Goal: Information Seeking & Learning: Learn about a topic

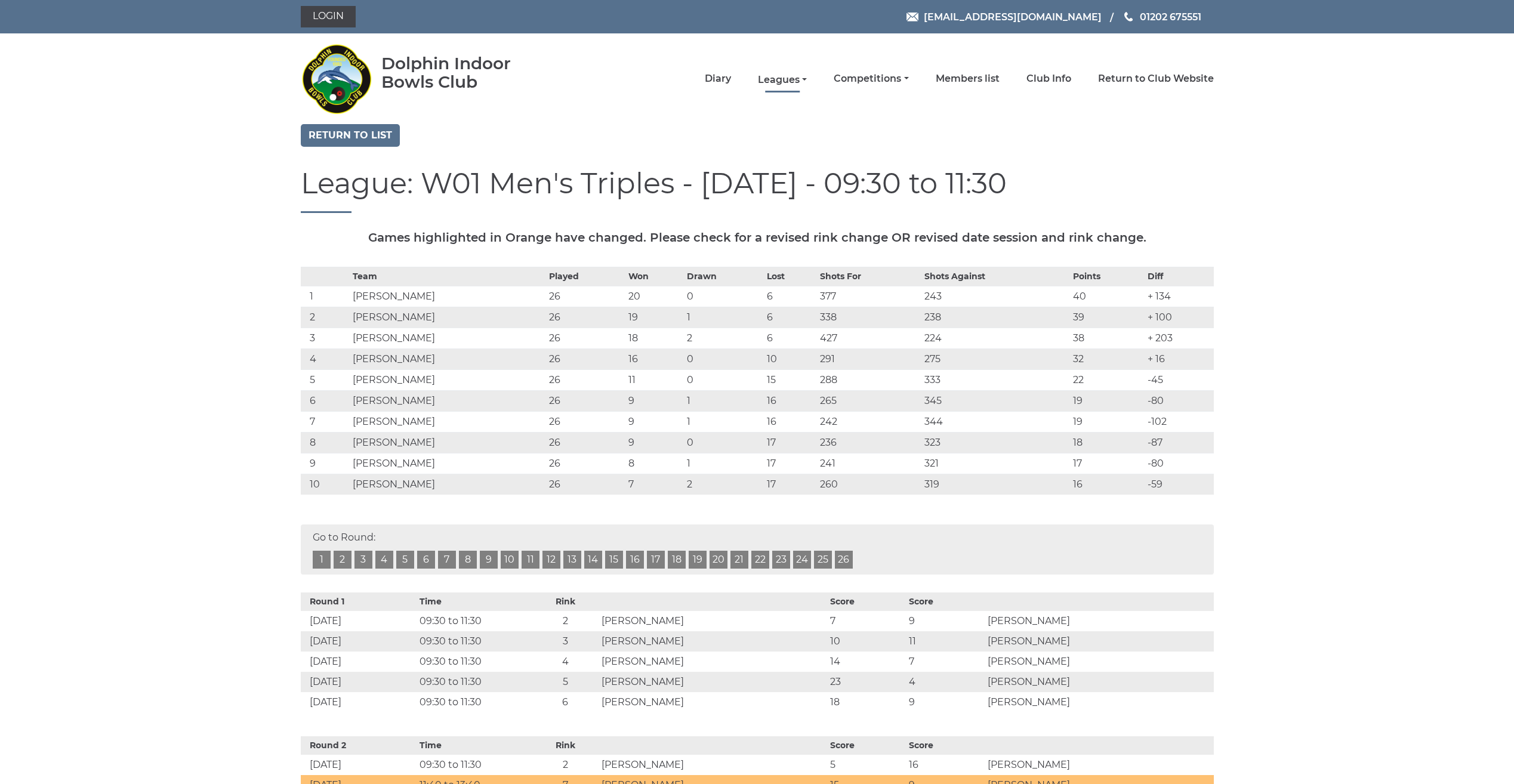
click at [771, 84] on link "Leagues" at bounding box center [783, 80] width 49 height 13
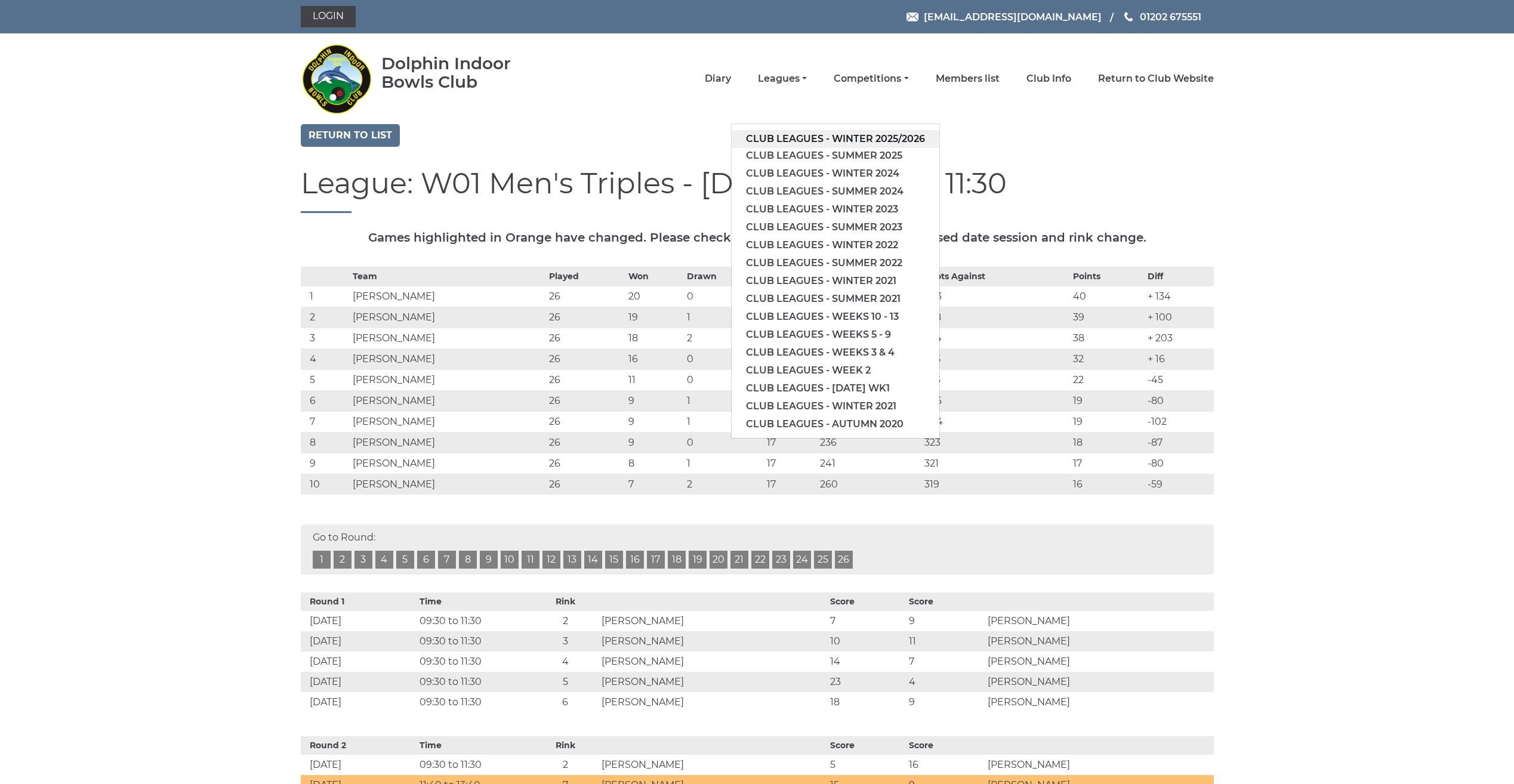
click at [767, 139] on link "Club leagues - Winter 2025/2026" at bounding box center [836, 139] width 208 height 18
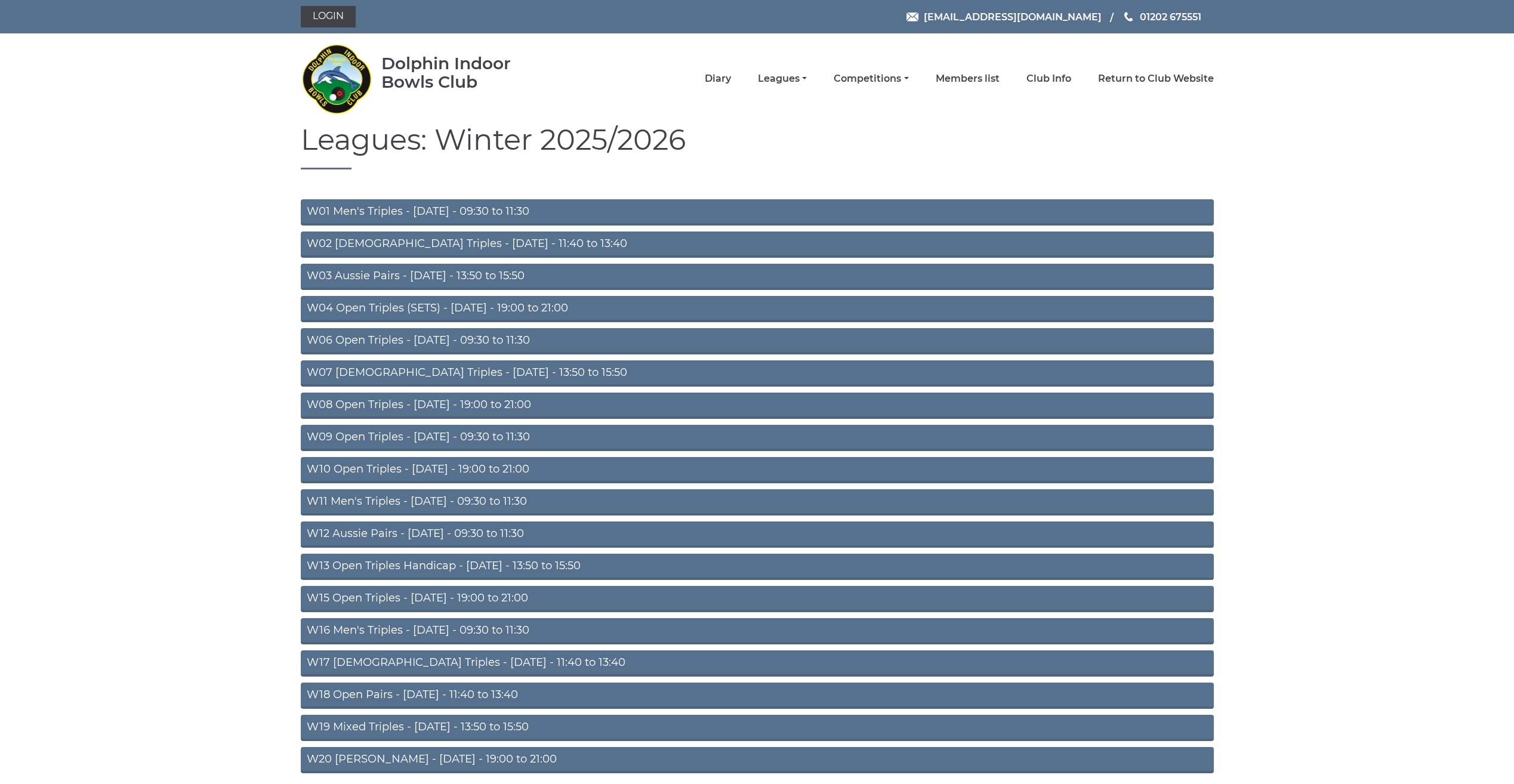
click at [427, 211] on link "W01 Men's Triples - [DATE] - 09:30 to 11:30" at bounding box center [757, 213] width 914 height 26
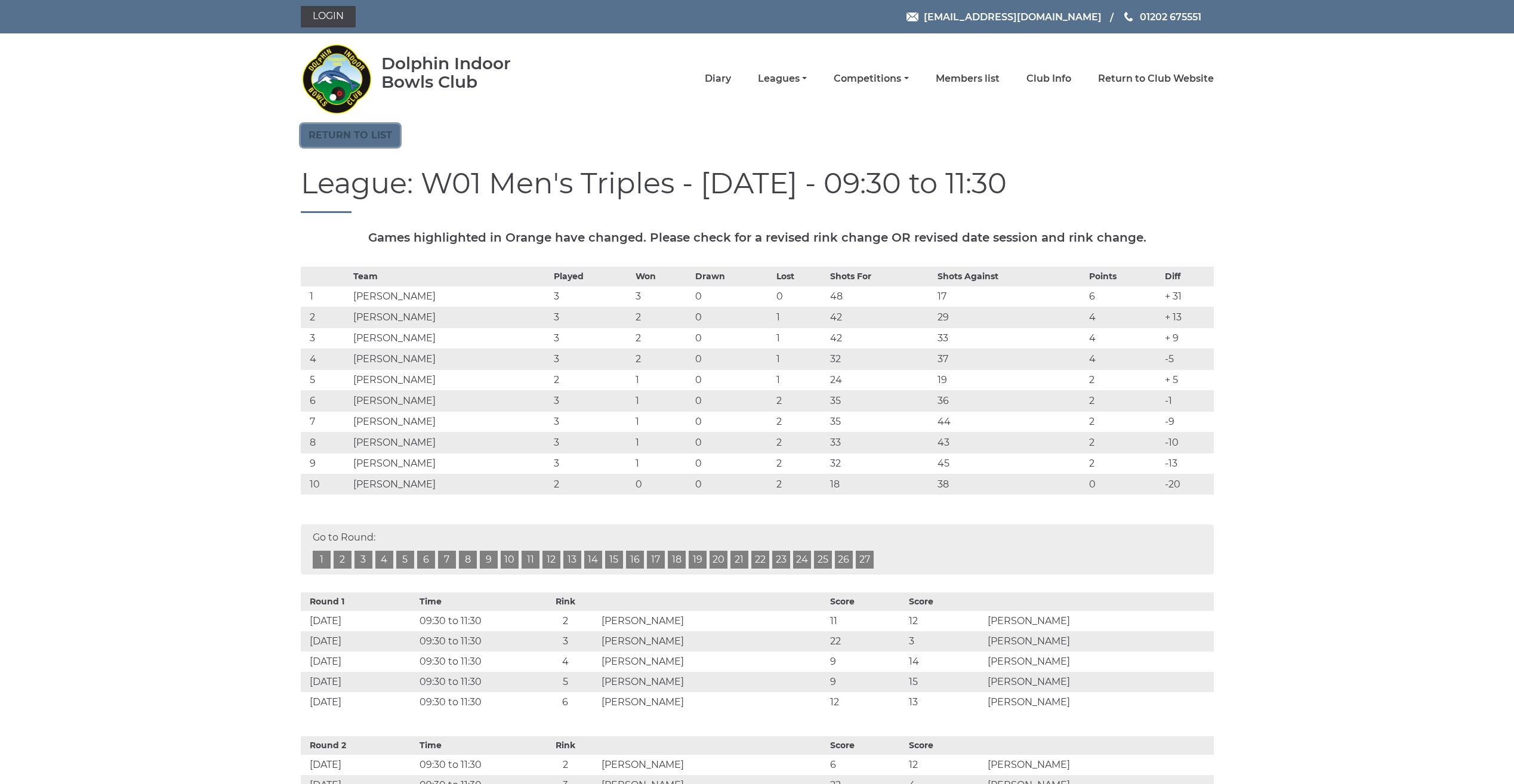
click at [357, 133] on link "Return to list" at bounding box center [350, 135] width 99 height 22
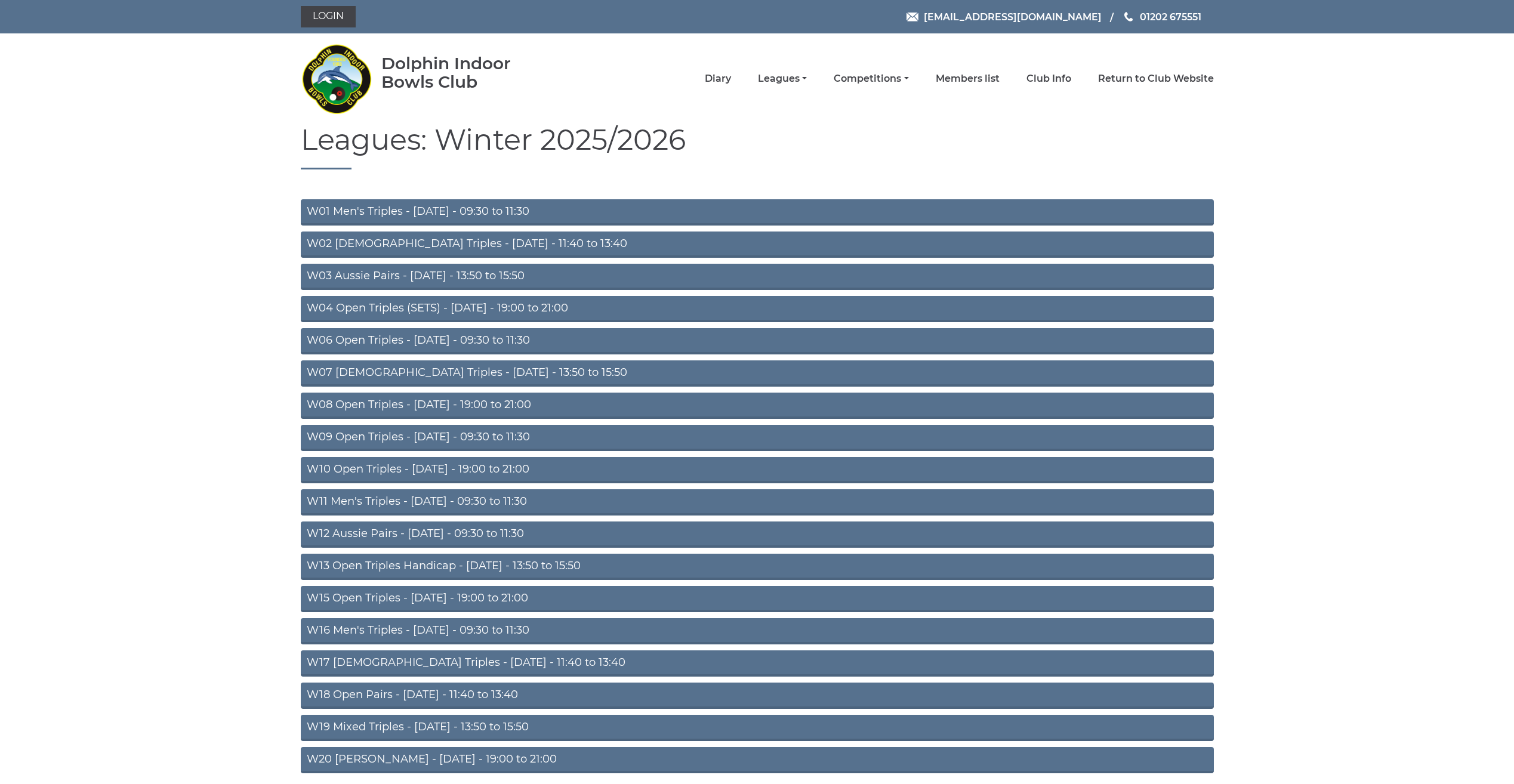
click at [337, 370] on link "W07 Ladies Triples - Tuesday - 13:50 to 15:50" at bounding box center [757, 373] width 914 height 26
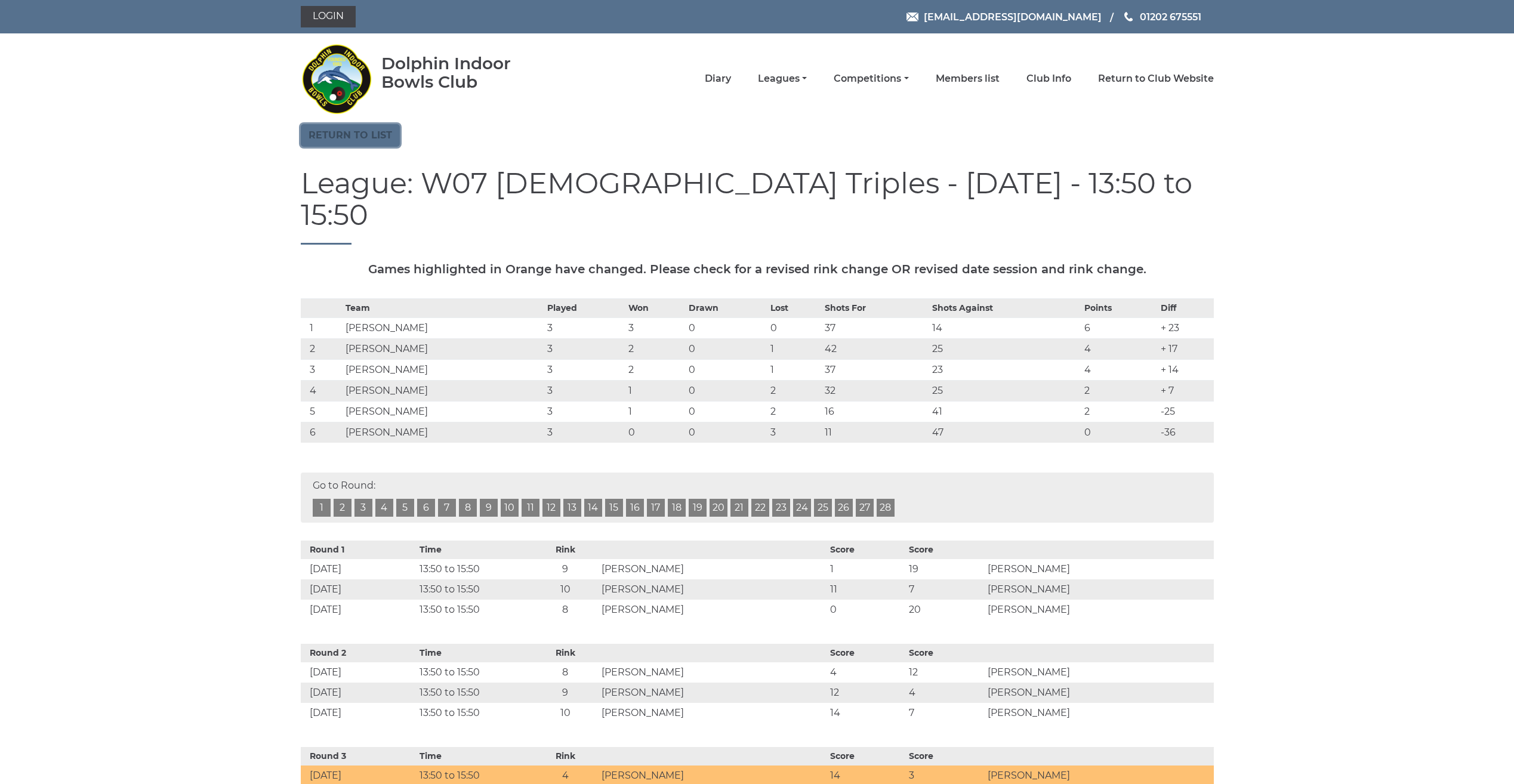
click at [361, 134] on link "Return to list" at bounding box center [350, 135] width 99 height 22
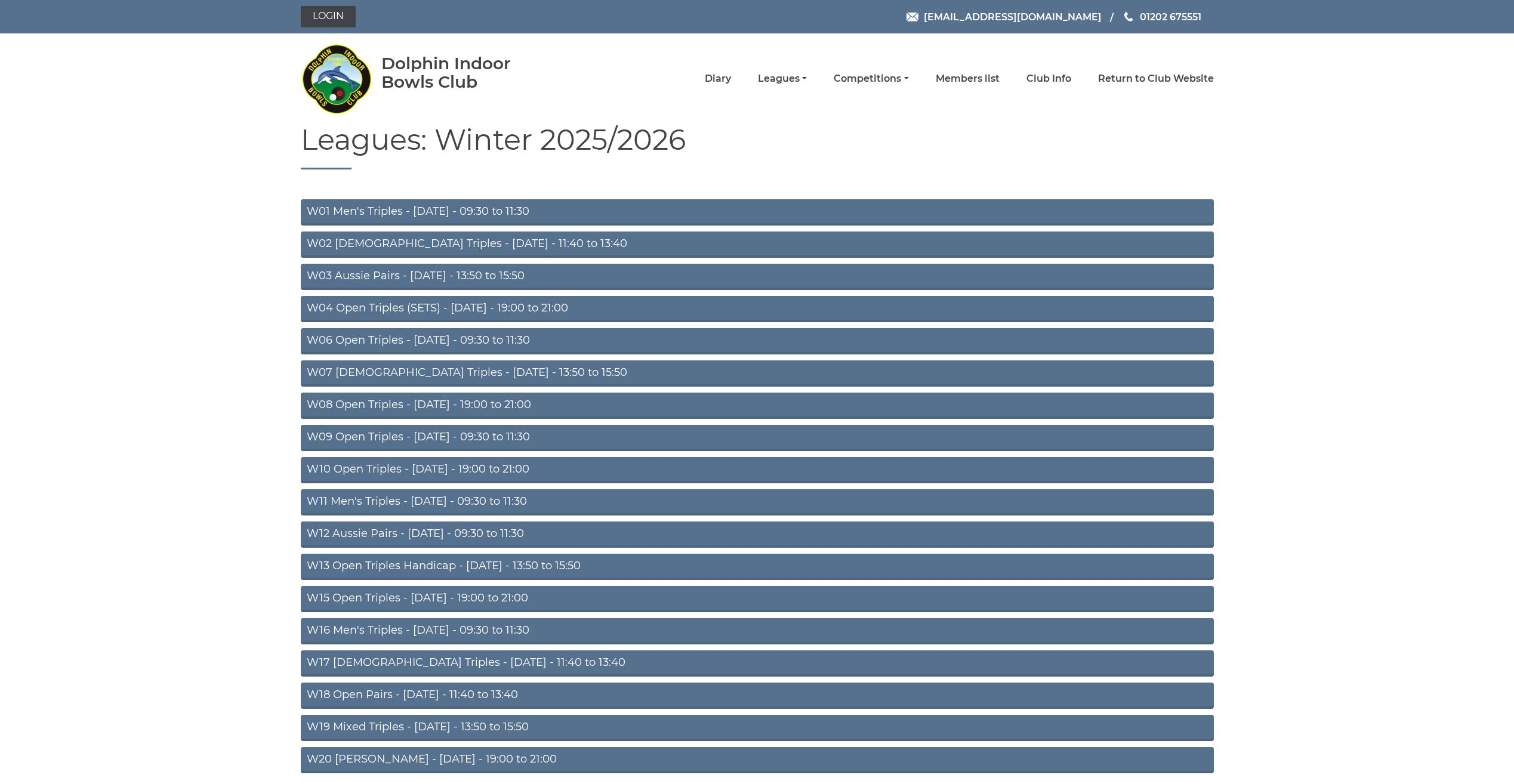
click at [371, 342] on link "W06 Open Triples - [DATE] - 09:30 to 11:30" at bounding box center [757, 341] width 914 height 26
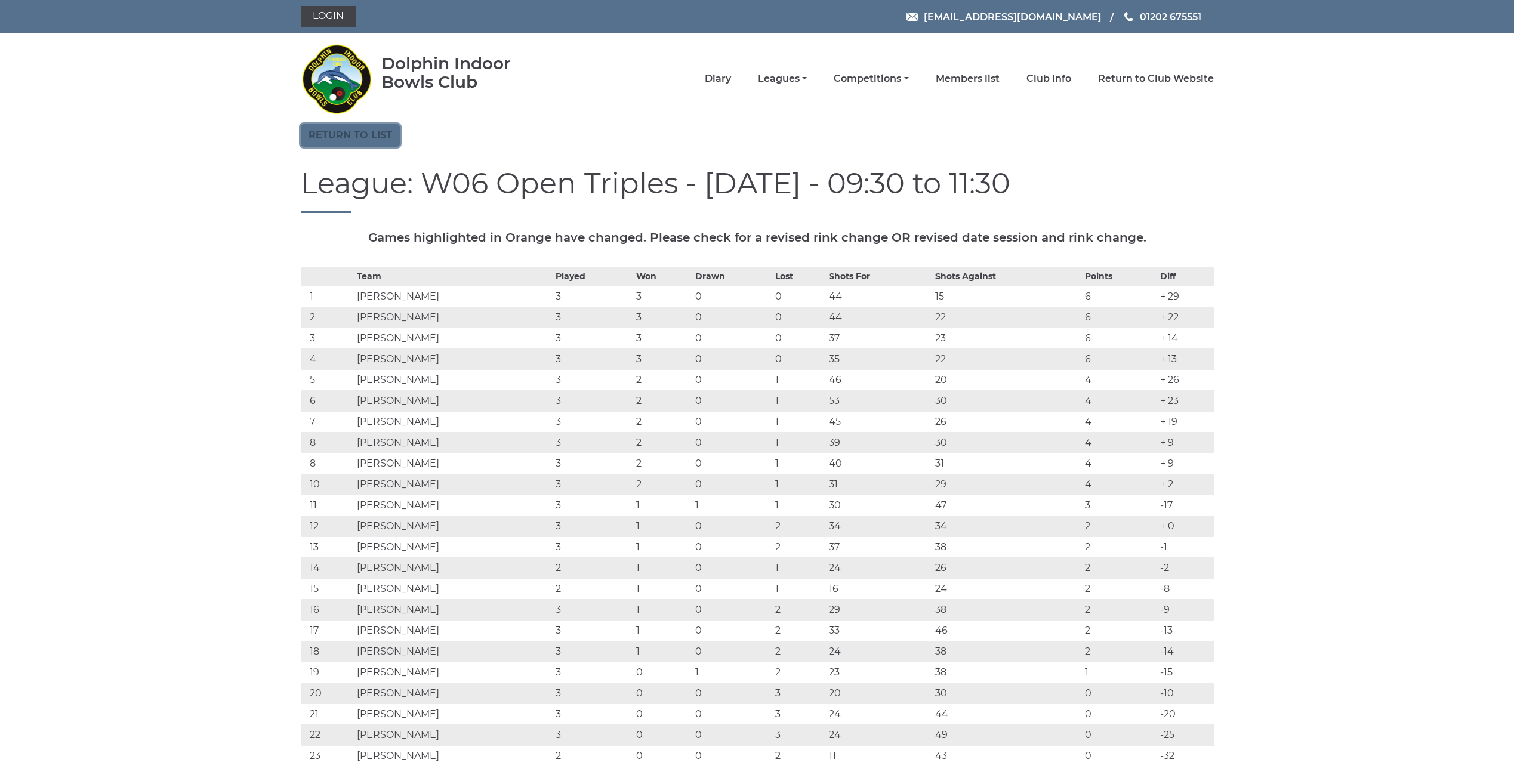
click at [325, 137] on link "Return to list" at bounding box center [350, 135] width 99 height 22
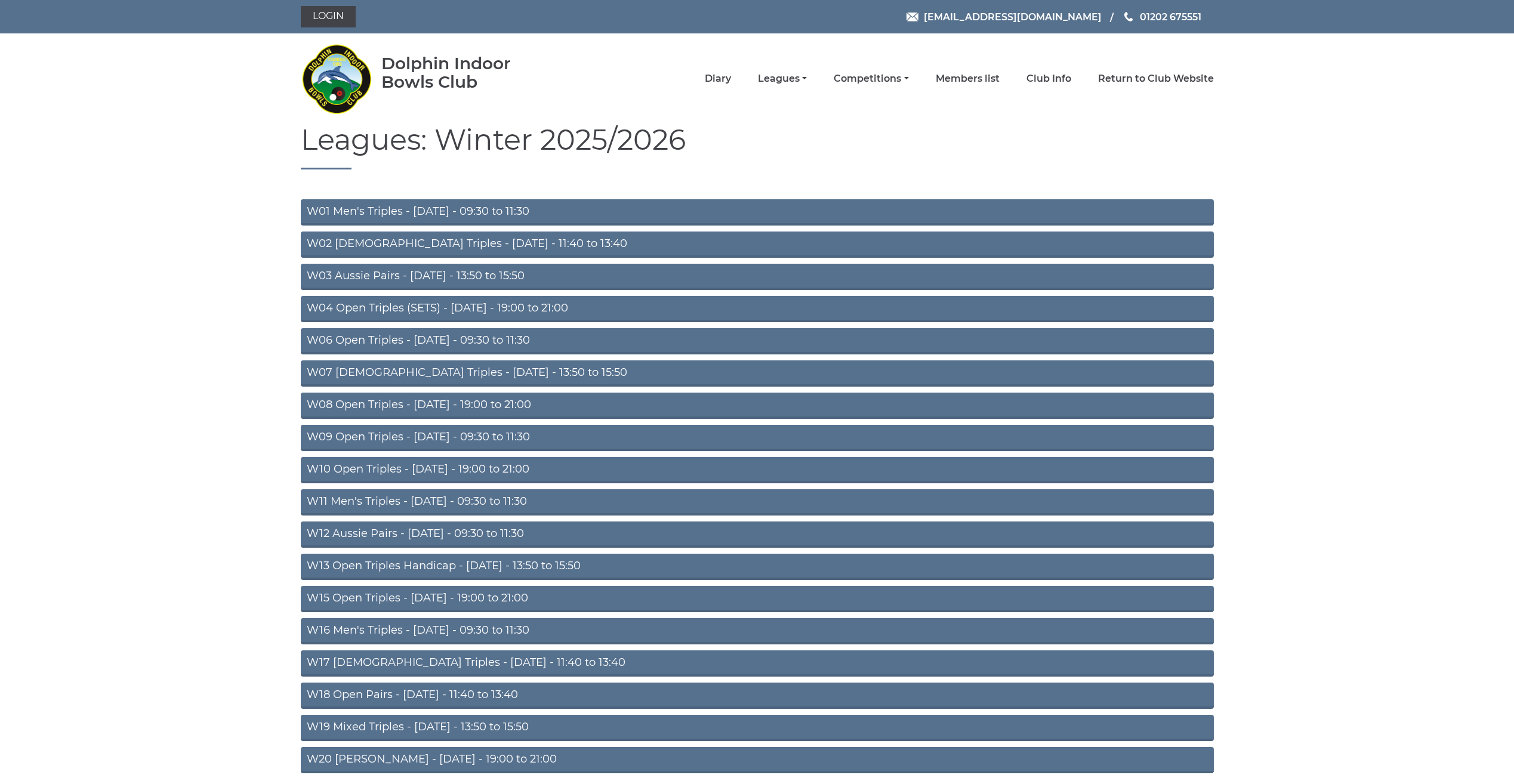
click at [343, 434] on link "W09 Open Triples - Wednesday - 09:30 to 11:30" at bounding box center [757, 438] width 914 height 26
